Goal: Contribute content: Add original content to the website for others to see

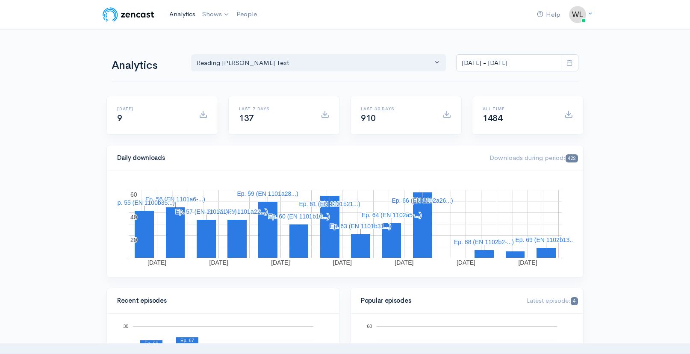
click at [174, 13] on link "Analytics" at bounding box center [182, 14] width 33 height 18
click at [232, 35] on link "Reading [PERSON_NAME]'s Text" at bounding box center [255, 35] width 113 height 15
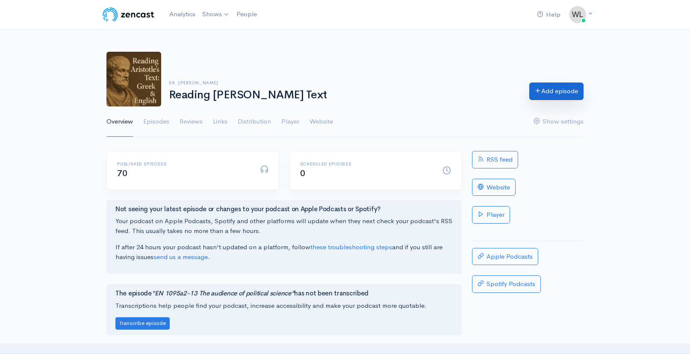
click at [542, 94] on link "Add episode" at bounding box center [556, 92] width 54 height 18
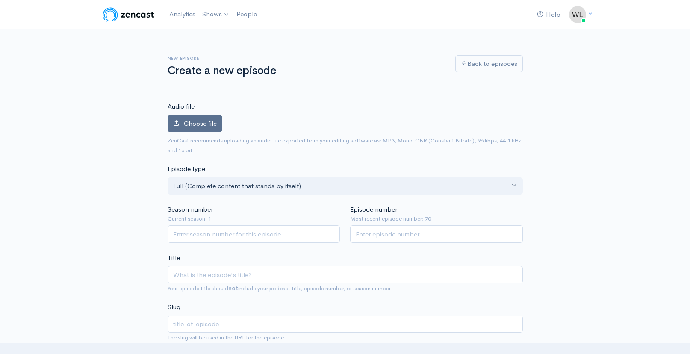
click at [213, 124] on span "Choose file" at bounding box center [200, 123] width 33 height 8
click at [0, 0] on input "Choose file" at bounding box center [0, 0] width 0 height 0
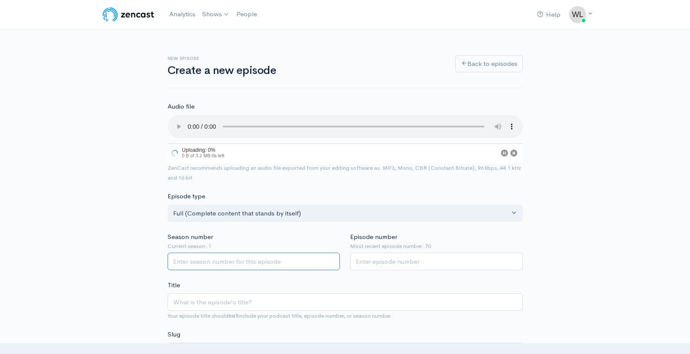
click at [263, 253] on input "Season number" at bounding box center [254, 262] width 173 height 18
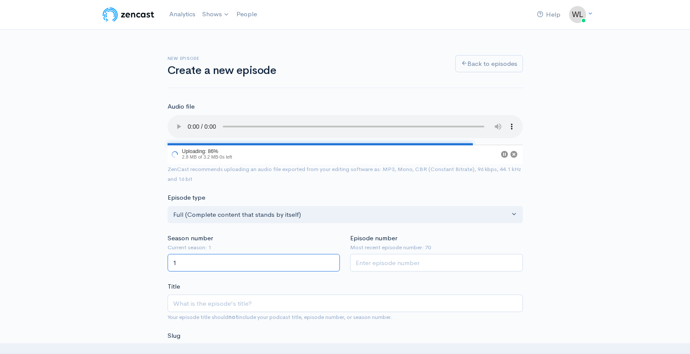
type input "1"
click at [376, 257] on input "Episode number" at bounding box center [436, 263] width 173 height 18
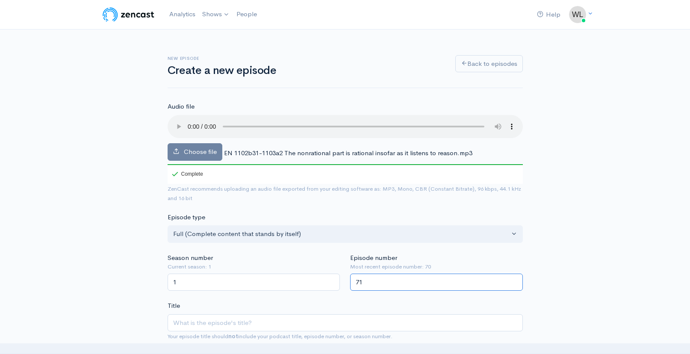
type input "71"
click at [280, 314] on input "Title" at bounding box center [345, 323] width 355 height 18
click at [270, 149] on span "EN 1102b31-1103a2 The nonrational part is rational insofar as it listens to rea…" at bounding box center [348, 153] width 248 height 8
click at [223, 142] on div "Choose file EN 1102b31-1103a2 The nonrational part is rational insofar as it li…" at bounding box center [345, 149] width 355 height 69
click at [225, 149] on span "EN 1102b31-1103a2 The nonrational part is rational insofar as it listens to rea…" at bounding box center [348, 153] width 248 height 8
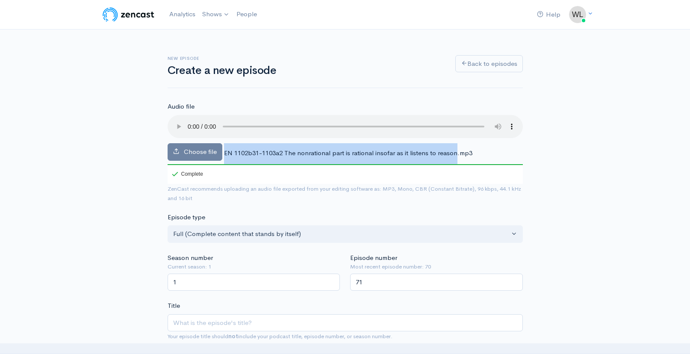
drag, startPoint x: 224, startPoint y: 142, endPoint x: 445, endPoint y: 147, distance: 222.0
click at [455, 149] on span "EN 1102b31-1103a2 The nonrational part is rational insofar as it listens to rea…" at bounding box center [348, 153] width 248 height 8
copy div "EN 1102b31-1103a2 The nonrational part is rational insofar as it listens to rea…"
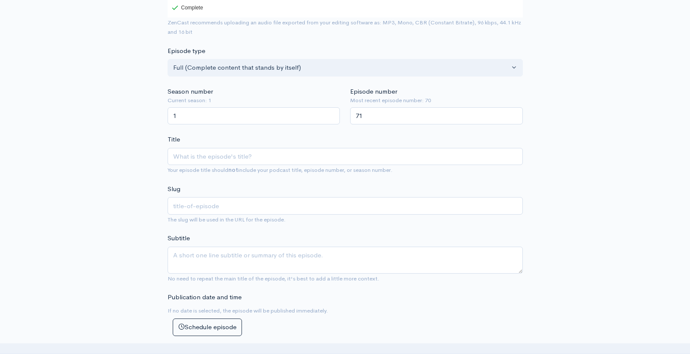
scroll to position [195, 0]
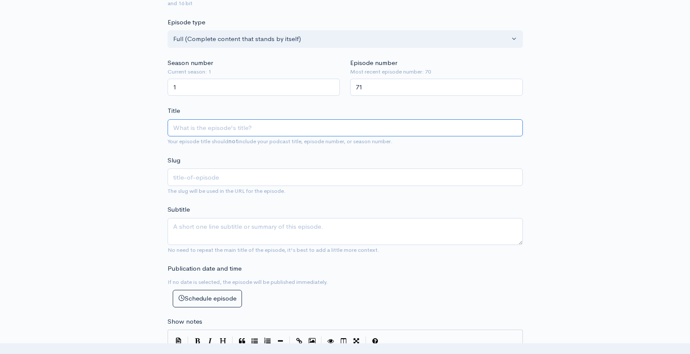
click at [244, 119] on input "Title" at bounding box center [345, 128] width 355 height 18
paste input "EN 1102b31-1103a2 The nonrational part is rational insofar as it listens to rea…"
type input "EN 1102b31-1103a2 The nonrational part is rational insofar as it listens to rea…"
type input "en-1102b31-1103a2-the-nonrational-part-is-rational-insofar-as-it-listens-to-rea…"
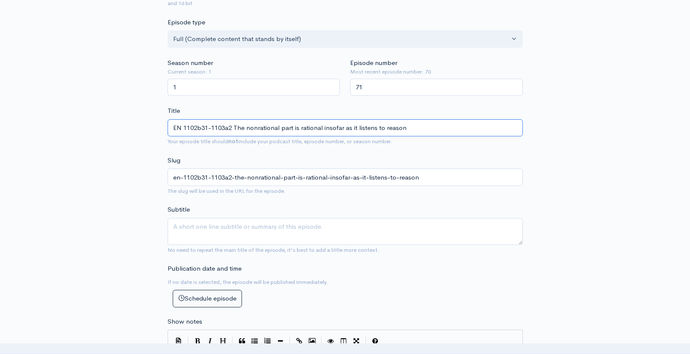
type input "EN 1102b31-1103a2 The nonrational part is rational insofar as it listens to rea…"
click at [290, 218] on textarea "Subtitle" at bounding box center [345, 231] width 355 height 27
type textarea "Just like the young has reason of the father and friends"
click at [345, 271] on div "Publication date and time If no date is selected, the episode will be published…" at bounding box center [345, 286] width 366 height 44
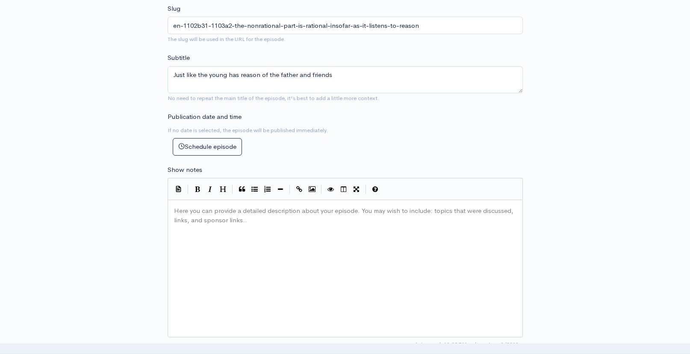
scroll to position [4, 0]
click at [279, 259] on div "Here you can provide a detailed description about your episode. You may wish to…" at bounding box center [355, 279] width 367 height 150
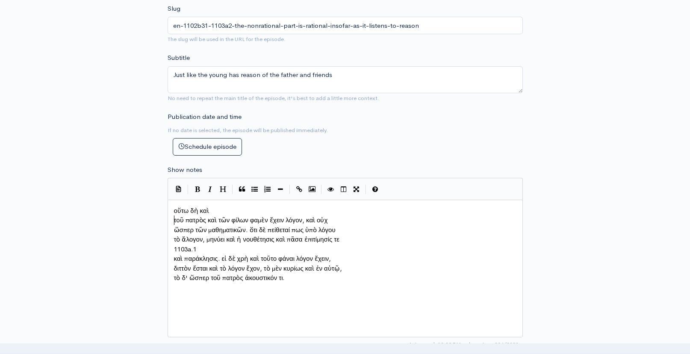
click at [173, 216] on pre "τοῦ πατρὸς καὶ τῶν φίλων φαμὲν ἔχειν λόγον, καὶ οὐχ" at bounding box center [345, 220] width 346 height 10
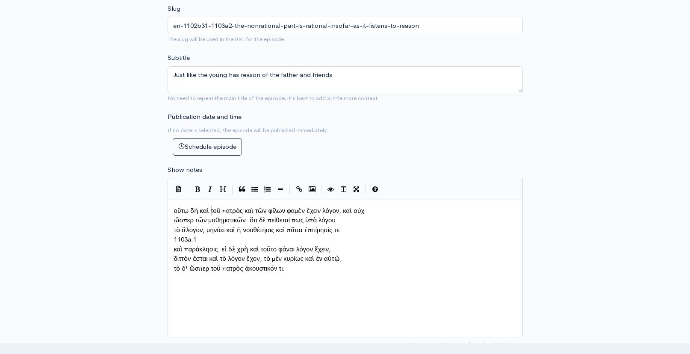
scroll to position [4, 2]
click at [175, 216] on span "ὥσπερ τῶν μαθηματικῶν. ὅτι δὲ πείθεταί πως ὑπὸ λόγου" at bounding box center [255, 220] width 162 height 8
click at [174, 226] on span "τὸ ἄλογον, μηνύει καὶ ἡ νουθέτησις καὶ πᾶσα ἐπιτίμησίς τε" at bounding box center [256, 230] width 165 height 8
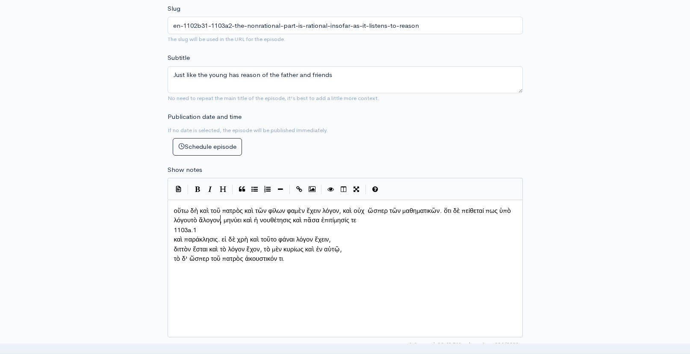
scroll to position [4, 2]
type textarea "1103a.1"
drag, startPoint x: 201, startPoint y: 227, endPoint x: 169, endPoint y: 221, distance: 31.7
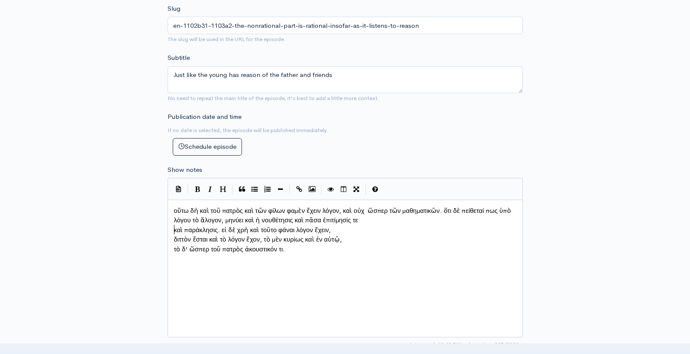
click at [173, 225] on pre "καὶ παράκλησις. εἰ δὲ χρὴ καὶ τοῦτο φάναι λόγον ἔχειν," at bounding box center [345, 230] width 346 height 10
click at [174, 235] on span "διττὸν ἔσται καὶ τὸ λόγον ἔχον, τὸ μὲν κυρίως καὶ ἐν αὑτῷ," at bounding box center [258, 239] width 168 height 8
click at [174, 236] on span "τὸ δ' ὥσπερ τοῦ πατρὸς ἀκουστικόν τι." at bounding box center [229, 239] width 111 height 8
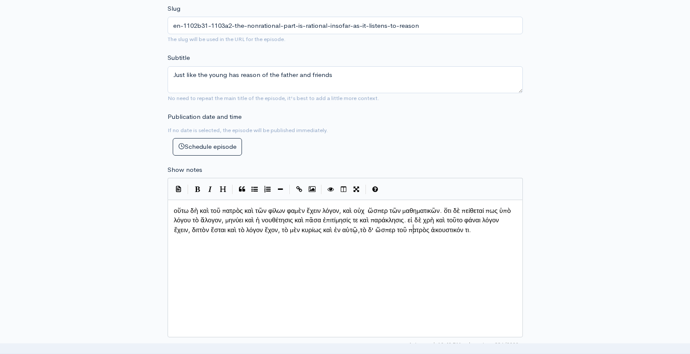
scroll to position [4, 1]
click at [273, 249] on div "x οὕτω δὴ καὶ τοῦ πατρὸς καὶ τῶν φίλων φαμὲν ἔχειν λόγον, καὶ οὐχ ὥσπερ τῶν μαθ…" at bounding box center [355, 279] width 367 height 150
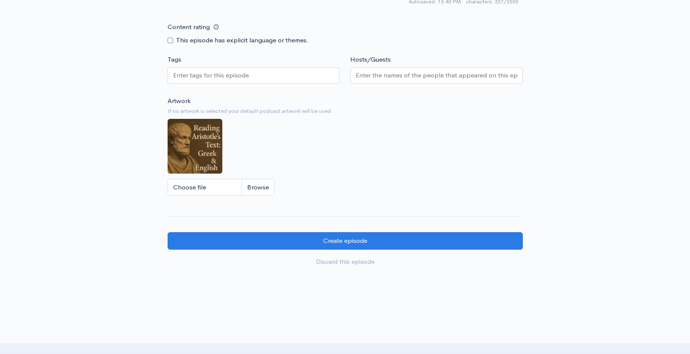
scroll to position [572, 0]
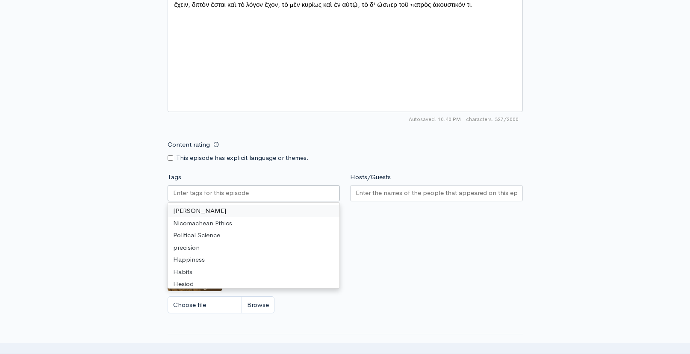
click at [231, 195] on div at bounding box center [254, 193] width 173 height 16
type input "No"
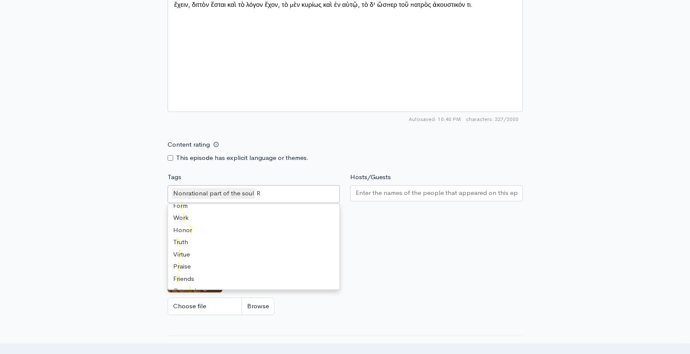
scroll to position [0, 0]
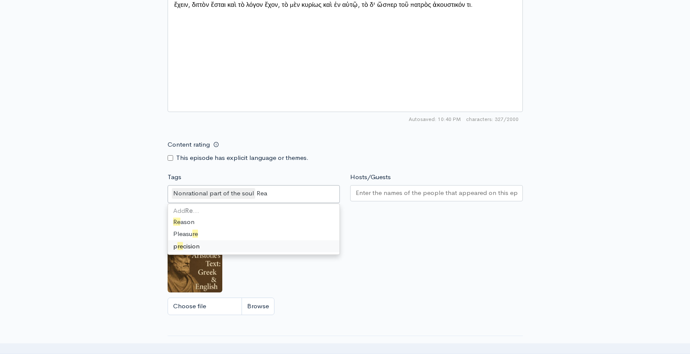
type input "Reas"
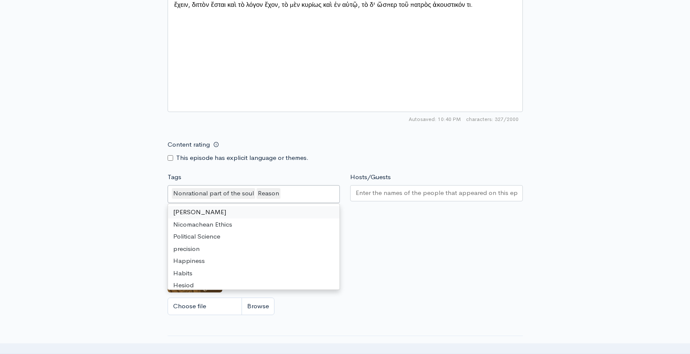
click at [416, 193] on input "Hosts/Guests" at bounding box center [437, 193] width 162 height 10
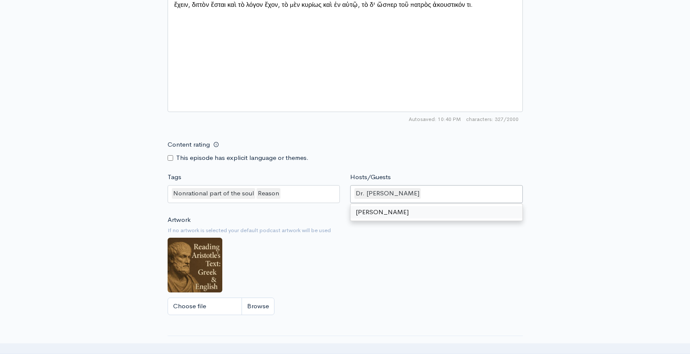
click at [416, 237] on div "Artwork If no artwork is selected your default podcast artwork will be used Cho…" at bounding box center [345, 267] width 355 height 105
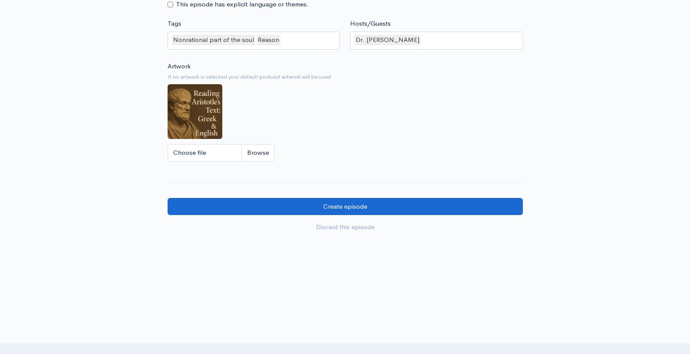
scroll to position [725, 0]
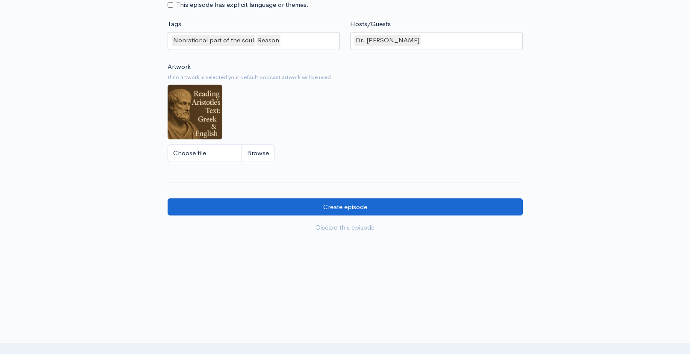
click at [350, 204] on input "Create episode" at bounding box center [345, 207] width 355 height 18
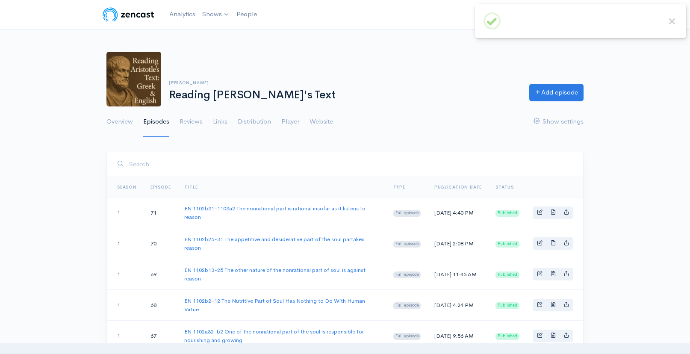
click at [176, 17] on link "Analytics" at bounding box center [182, 14] width 33 height 18
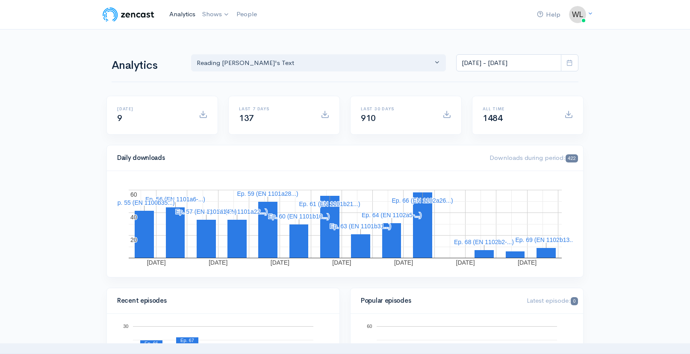
click at [184, 15] on link "Analytics" at bounding box center [182, 14] width 33 height 18
click at [569, 65] on icon at bounding box center [569, 62] width 6 height 6
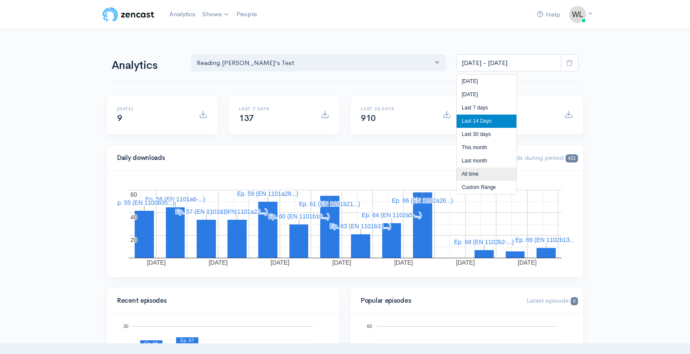
click at [480, 172] on li "All time" at bounding box center [487, 174] width 60 height 13
type input "[DATE] - [DATE]"
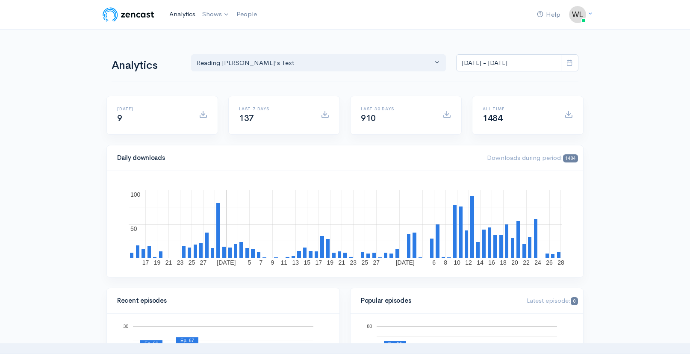
click at [180, 17] on link "Analytics" at bounding box center [182, 14] width 33 height 18
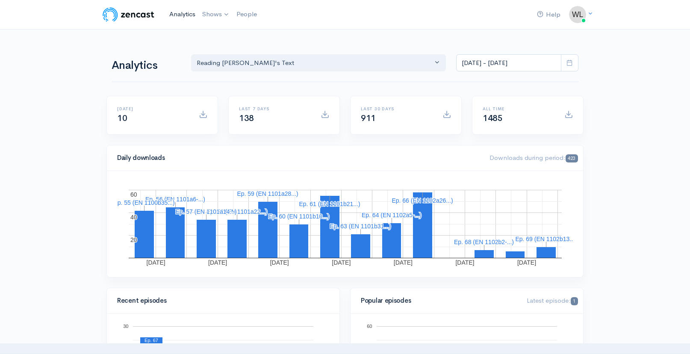
click at [181, 13] on link "Analytics" at bounding box center [182, 14] width 33 height 18
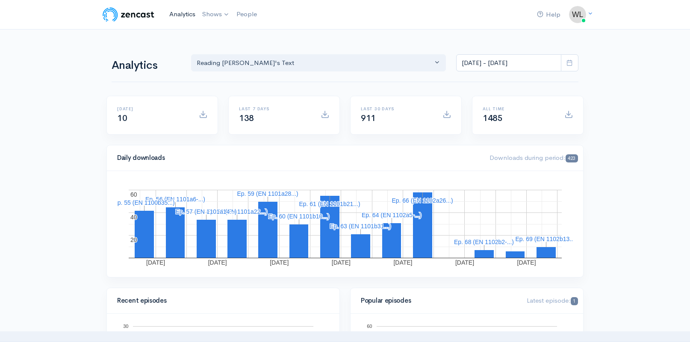
click at [180, 15] on link "Analytics" at bounding box center [182, 14] width 33 height 18
click at [174, 14] on link "Analytics" at bounding box center [182, 14] width 33 height 18
click at [178, 17] on link "Analytics" at bounding box center [182, 14] width 33 height 18
click at [174, 18] on link "Analytics" at bounding box center [182, 14] width 33 height 18
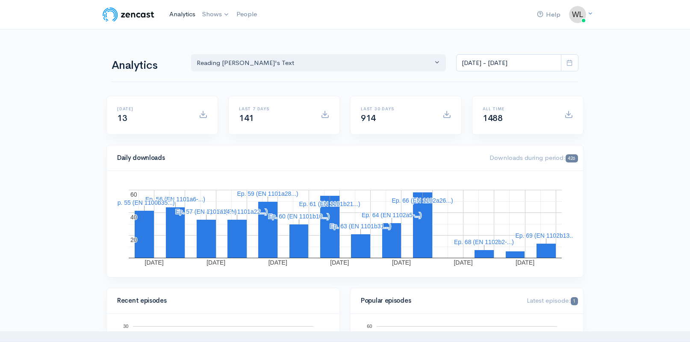
click at [176, 12] on link "Analytics" at bounding box center [182, 14] width 33 height 18
